Goal: Information Seeking & Learning: Learn about a topic

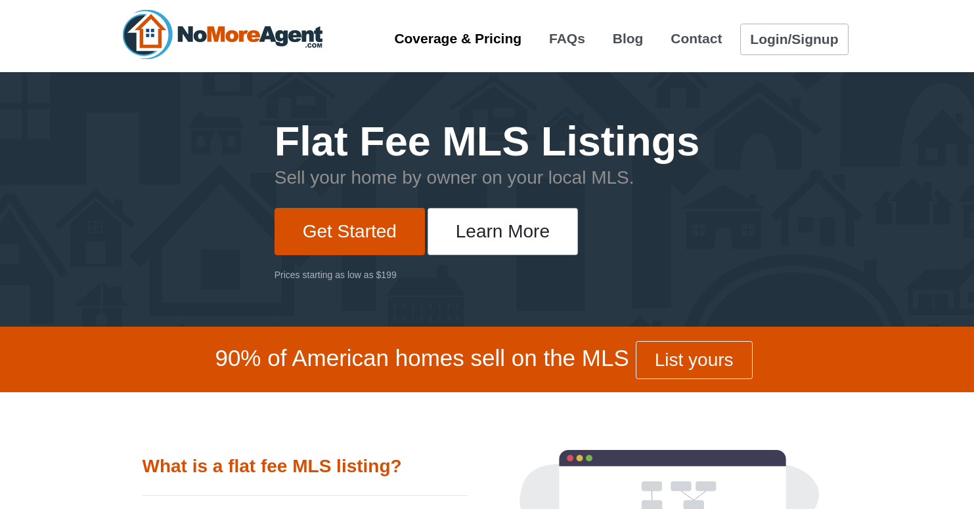
click at [466, 43] on link "Coverage & Pricing" at bounding box center [458, 38] width 146 height 24
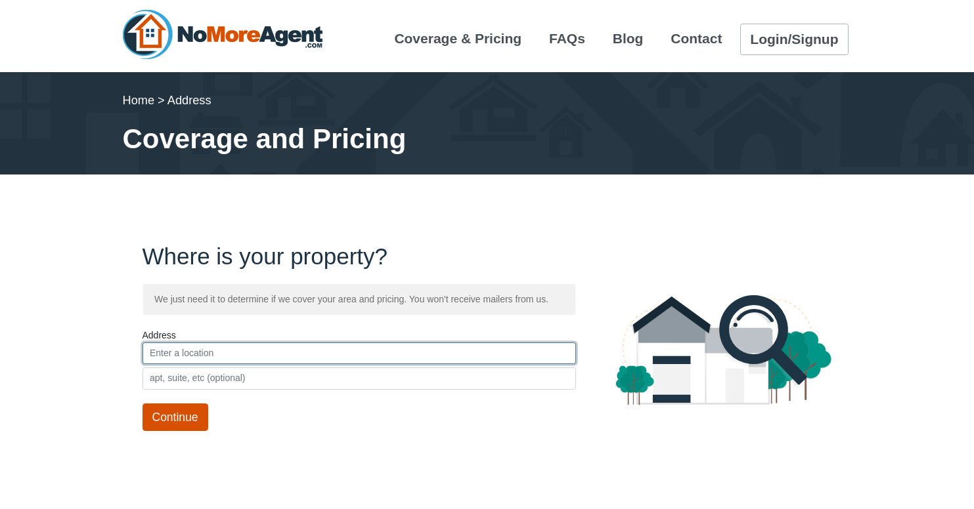
click at [282, 350] on input "text" at bounding box center [358, 354] width 433 height 22
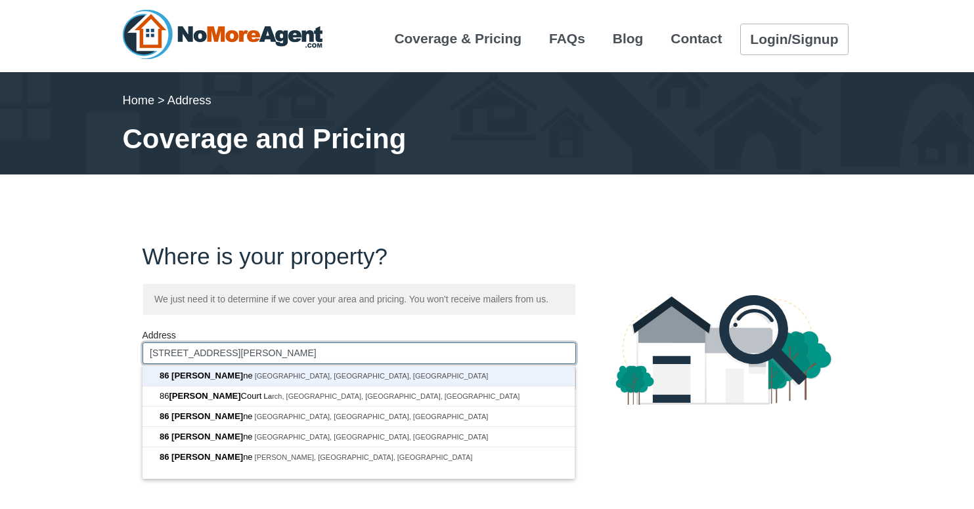
type input "86 [PERSON_NAME]"
type input "[GEOGRAPHIC_DATA]"
type input "CA"
type input "94518"
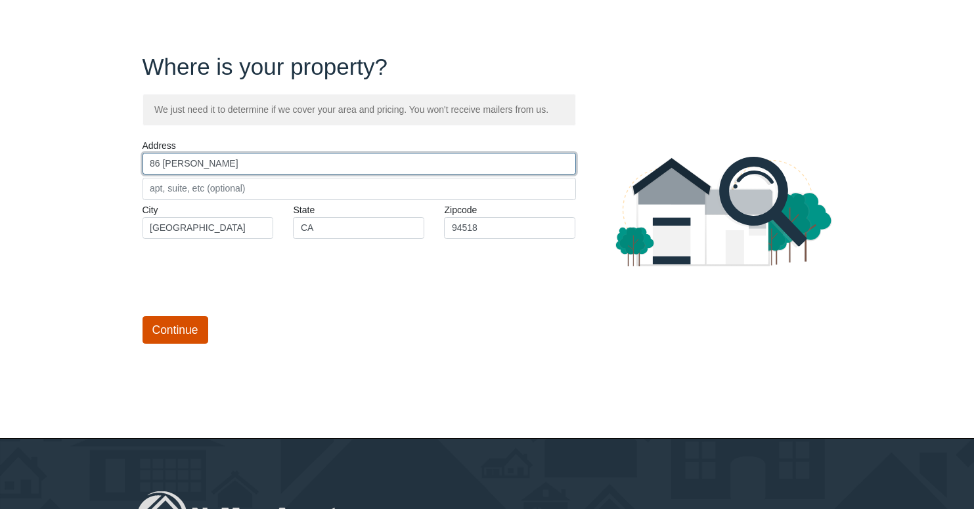
scroll to position [188, 0]
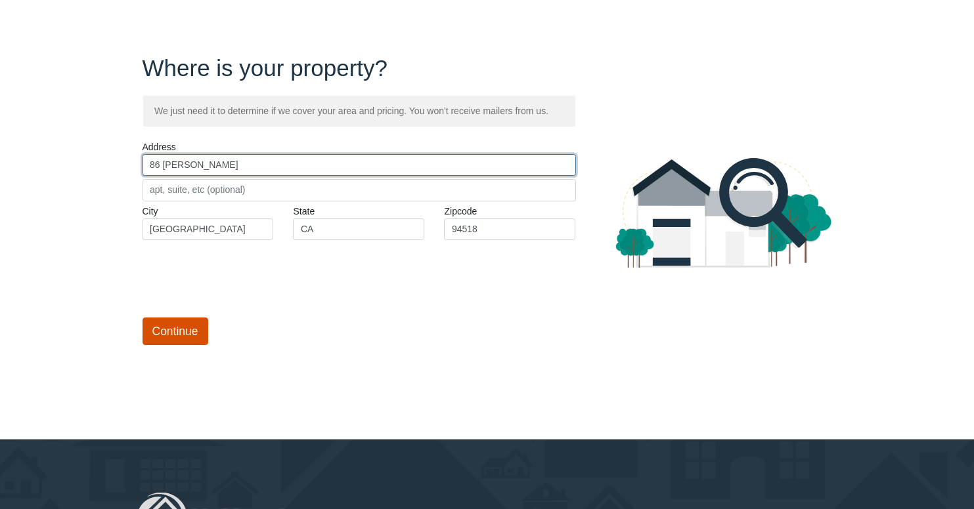
type input "86 [PERSON_NAME]"
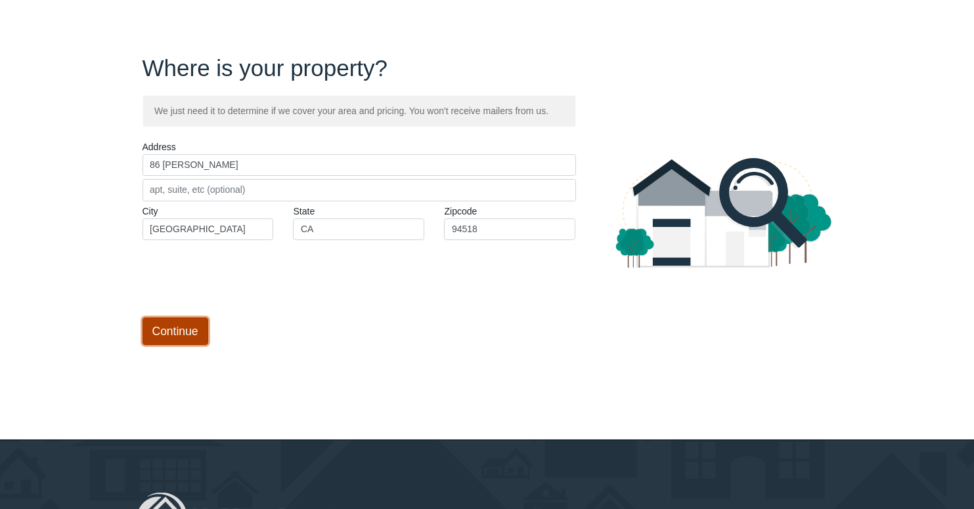
click at [179, 326] on input "Continue" at bounding box center [175, 332] width 66 height 28
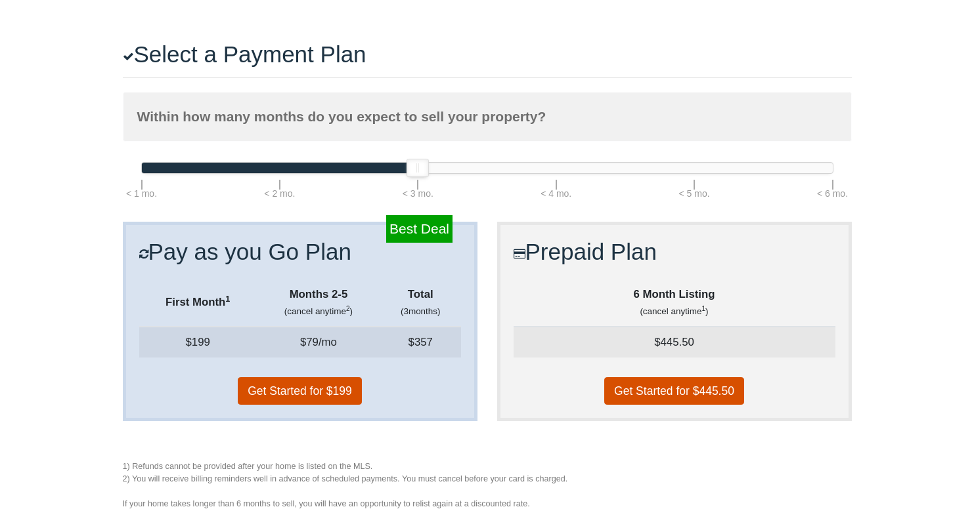
scroll to position [186, 0]
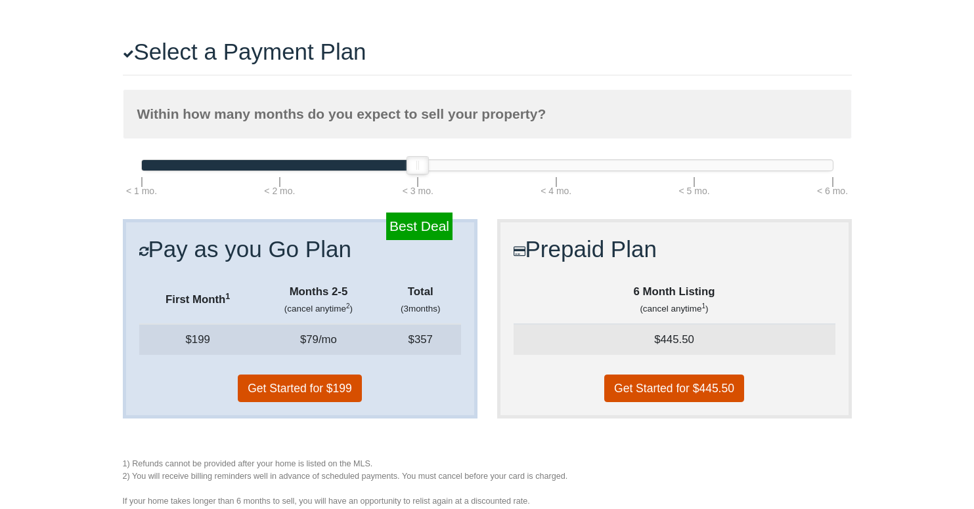
drag, startPoint x: 420, startPoint y: 171, endPoint x: 400, endPoint y: 165, distance: 20.6
click at [400, 165] on div at bounding box center [487, 165] width 691 height 11
click at [423, 168] on div at bounding box center [417, 165] width 21 height 17
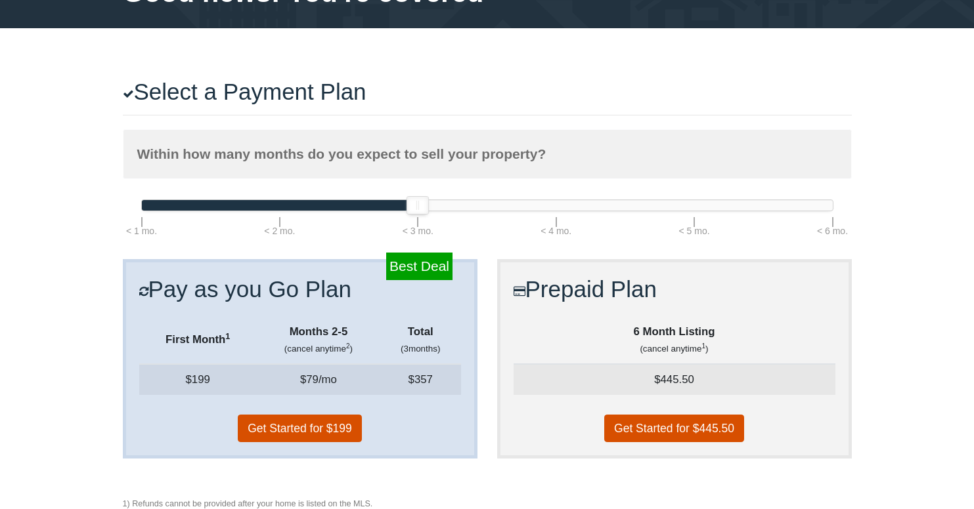
scroll to position [0, 0]
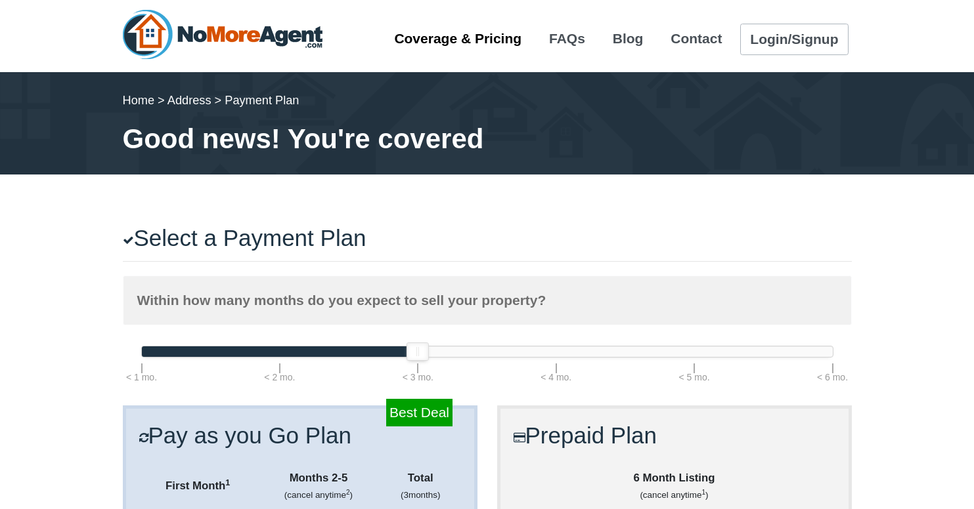
click at [446, 35] on link "Coverage & Pricing" at bounding box center [458, 38] width 146 height 24
click at [43, 39] on header "Coverage & Pricing FAQs Blog Contact Login/Signup" at bounding box center [487, 36] width 974 height 72
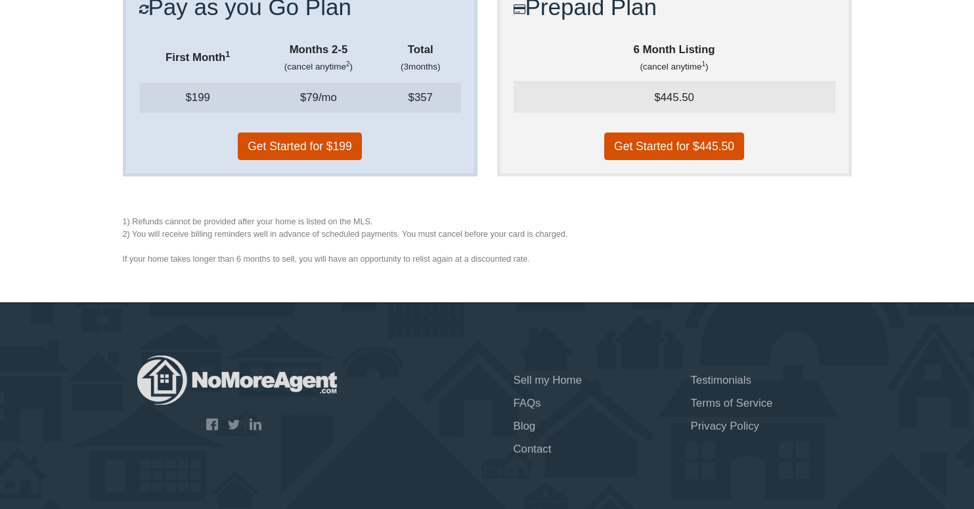
scroll to position [450, 0]
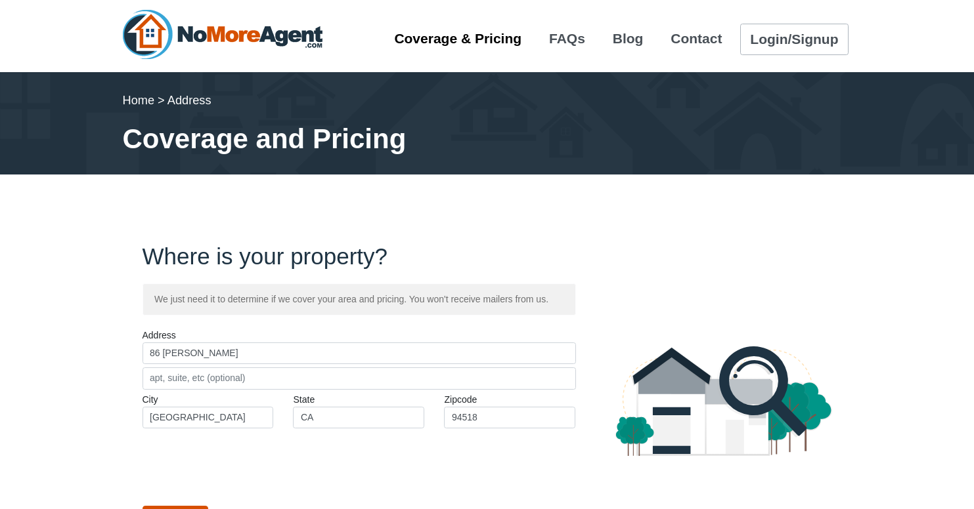
click at [467, 41] on link "Coverage & Pricing" at bounding box center [458, 38] width 146 height 24
click at [779, 42] on link "Login/Signup" at bounding box center [794, 40] width 108 height 32
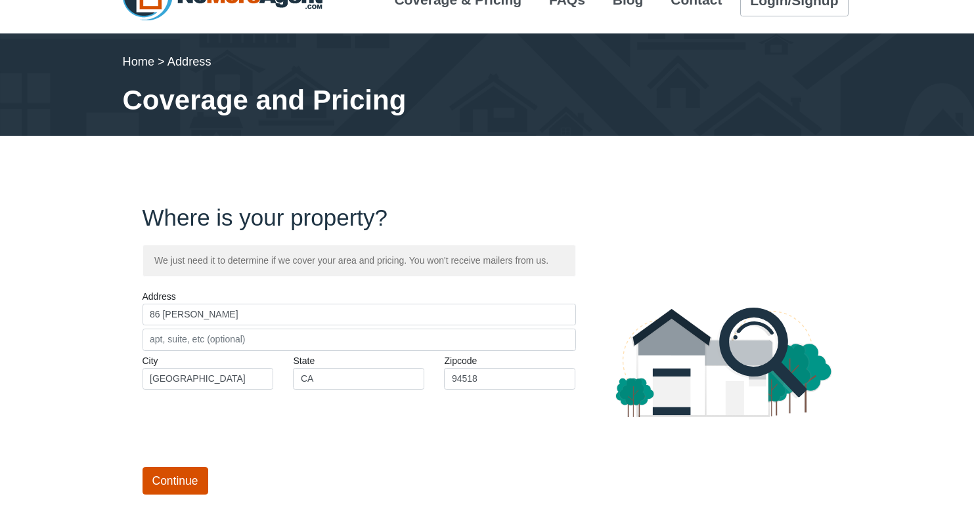
scroll to position [40, 0]
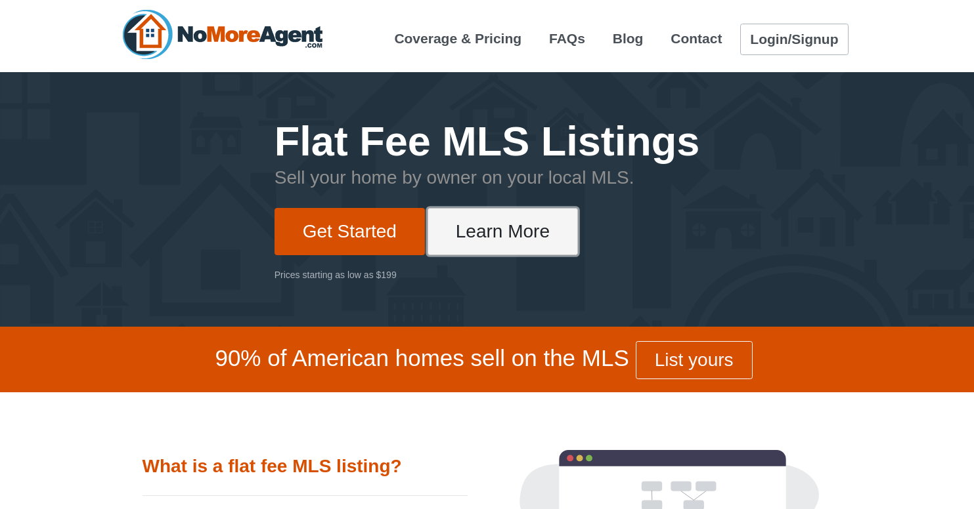
click at [493, 244] on link "Learn More" at bounding box center [502, 231] width 150 height 47
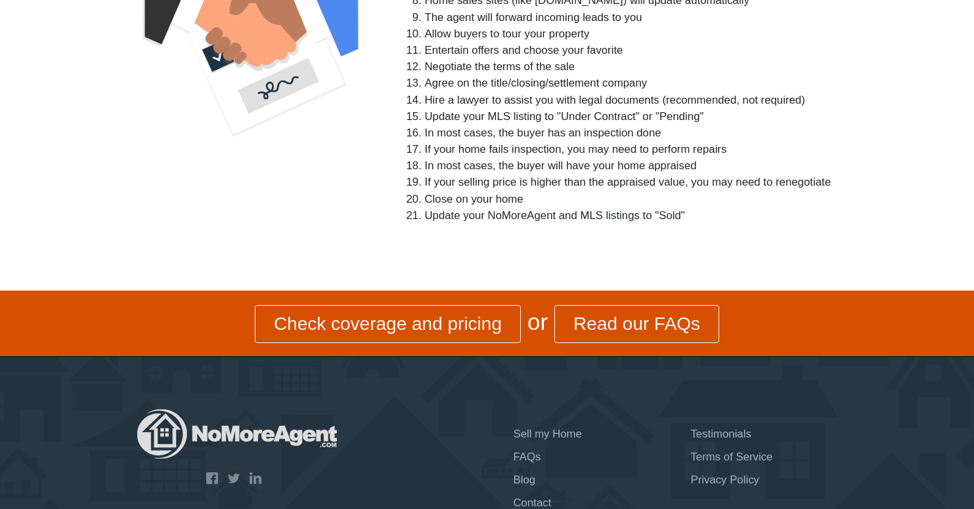
scroll to position [634, 0]
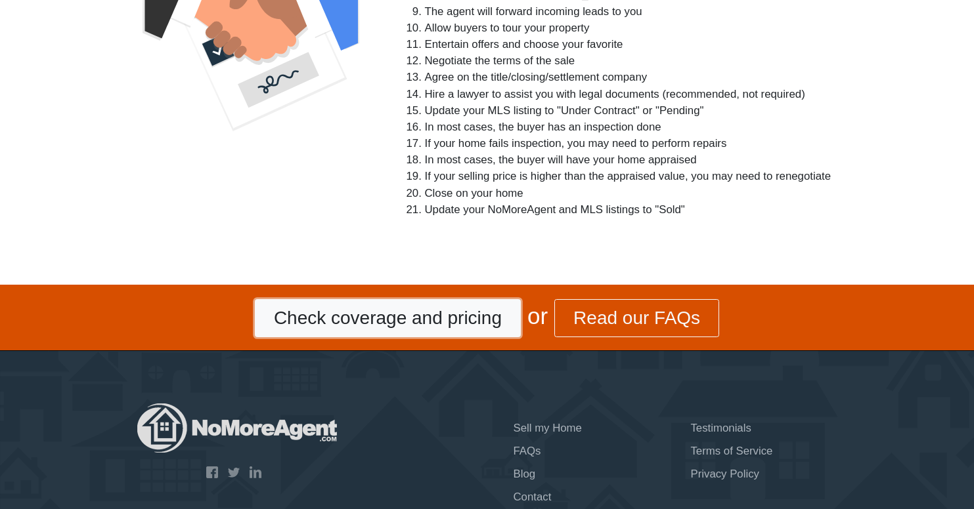
click at [419, 320] on link "Check coverage and pricing" at bounding box center [388, 318] width 266 height 38
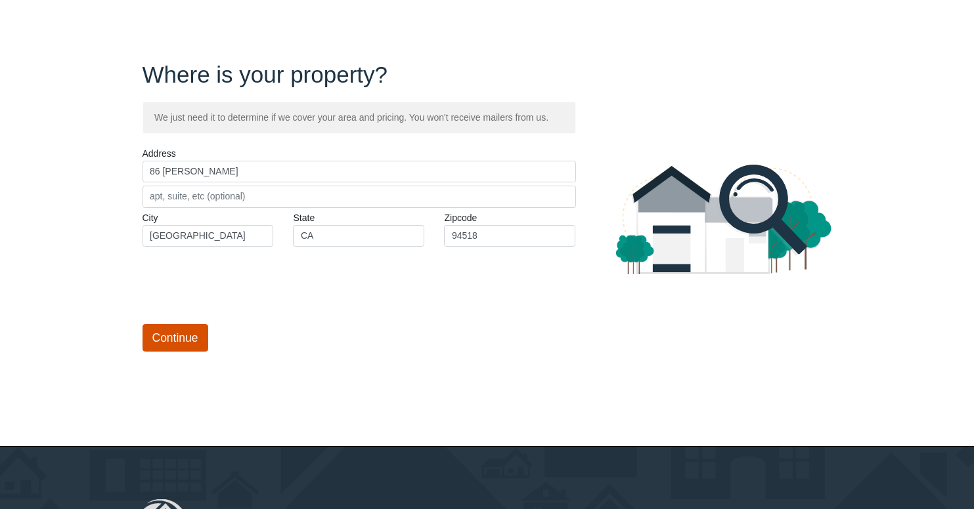
scroll to position [180, 0]
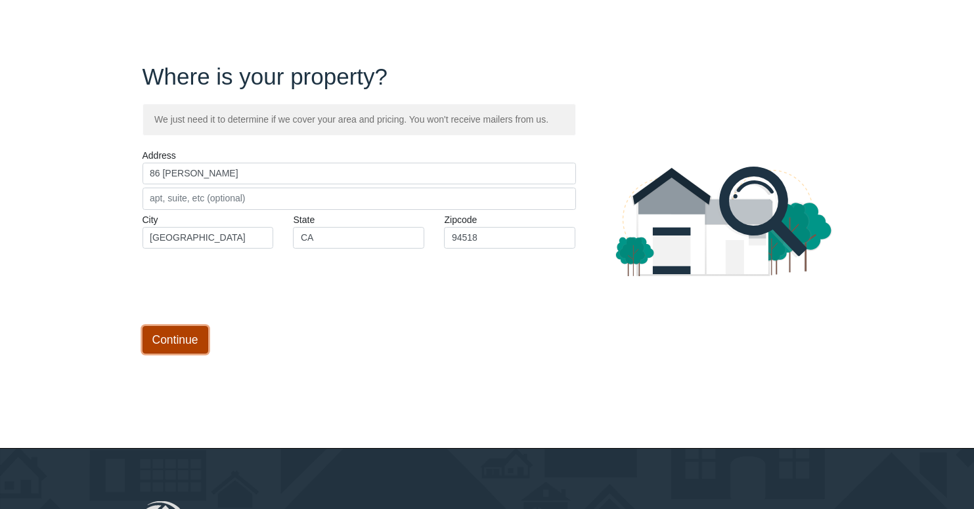
click at [173, 332] on input "Continue" at bounding box center [175, 340] width 66 height 28
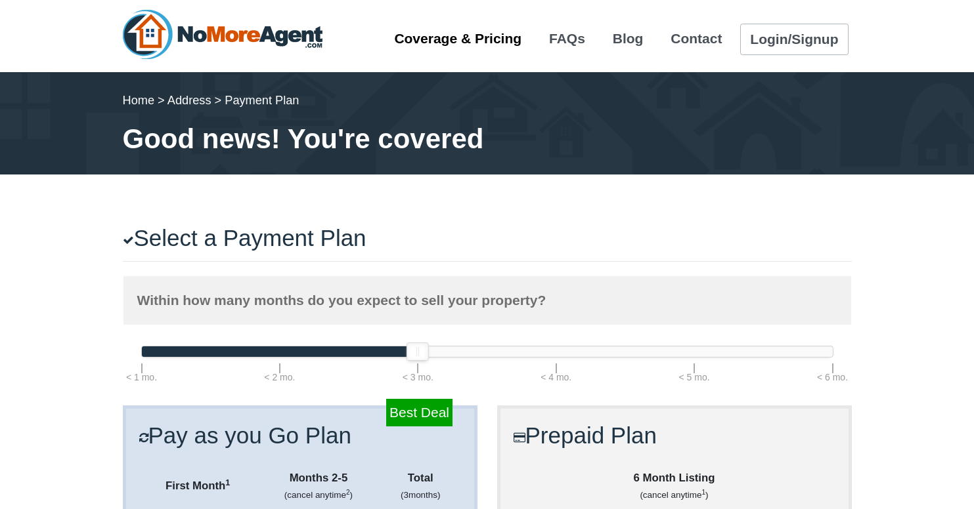
click at [492, 41] on link "Coverage & Pricing" at bounding box center [458, 38] width 146 height 24
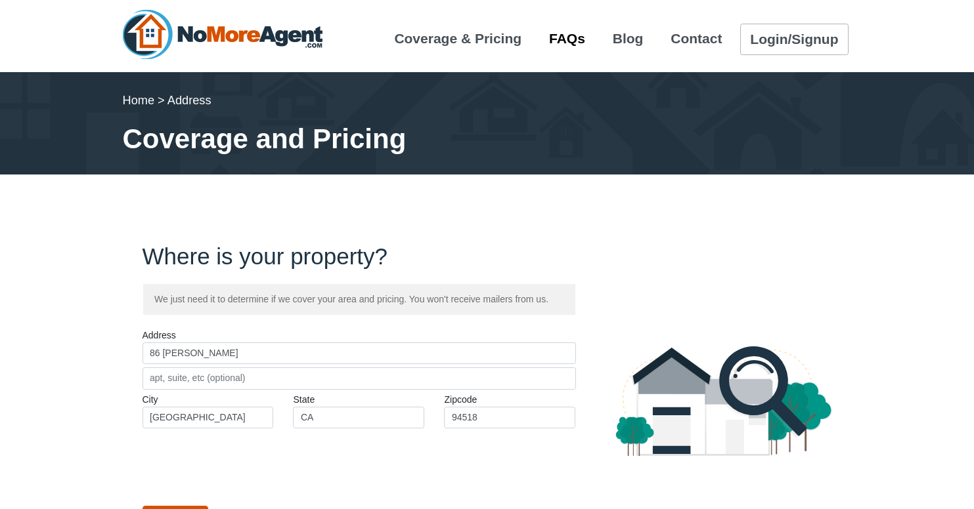
click at [557, 40] on link "FAQs" at bounding box center [567, 38] width 54 height 24
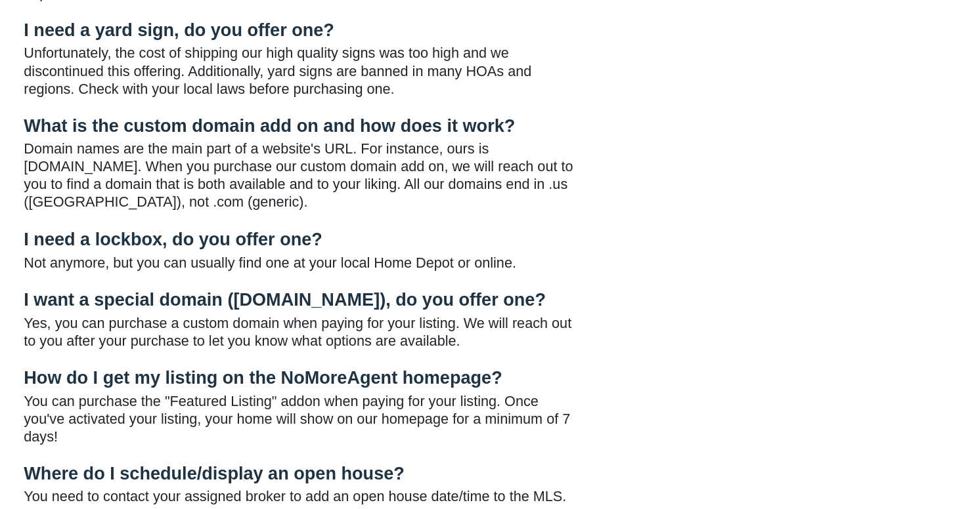
scroll to position [1683, 0]
